Goal: Information Seeking & Learning: Learn about a topic

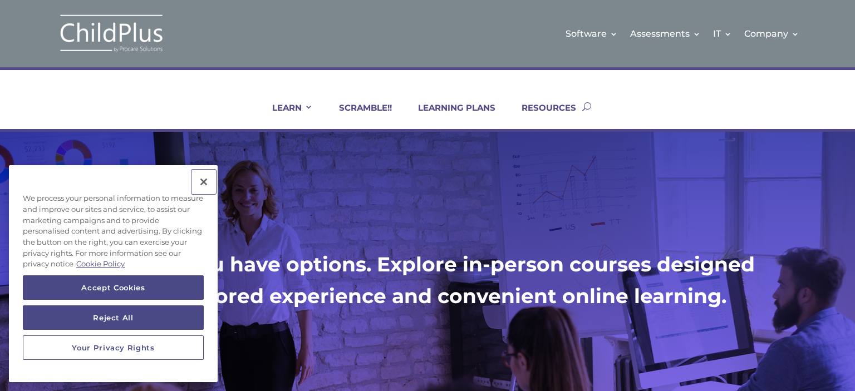
click at [202, 183] on button "Close" at bounding box center [204, 182] width 25 height 25
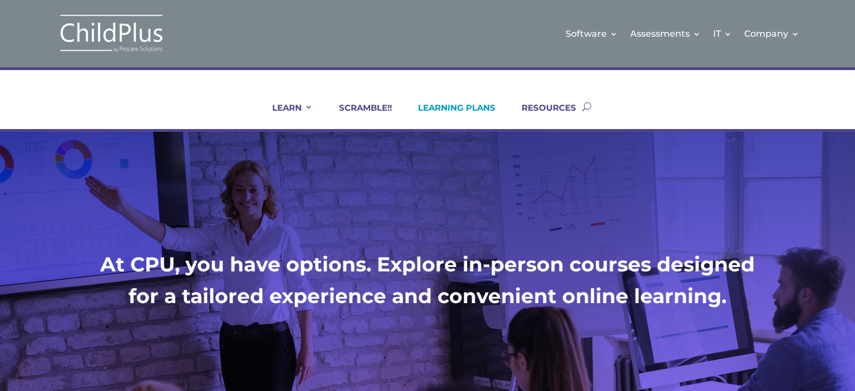
click at [467, 103] on link "LEARNING PLANS" at bounding box center [449, 115] width 91 height 27
